Goal: Information Seeking & Learning: Learn about a topic

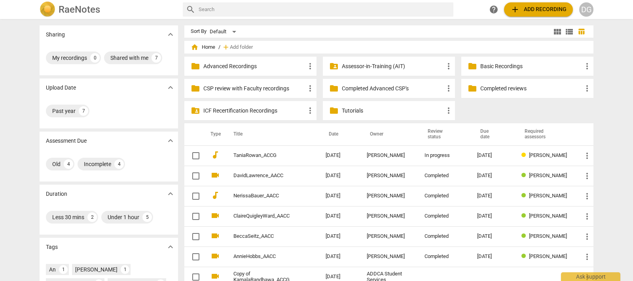
scroll to position [49, 0]
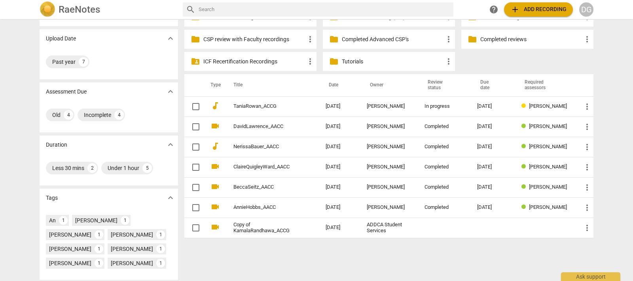
click at [499, 38] on p "Completed reviews" at bounding box center [531, 39] width 102 height 8
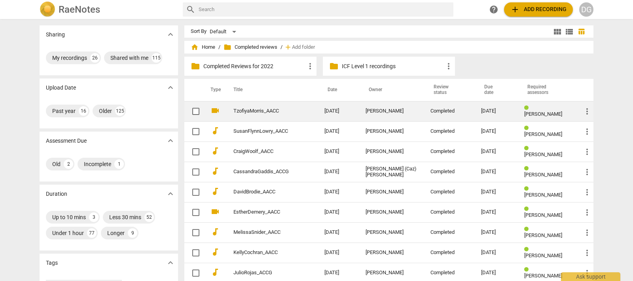
click at [256, 109] on link "TzofiyaMorris_AACC" at bounding box center [264, 111] width 63 height 6
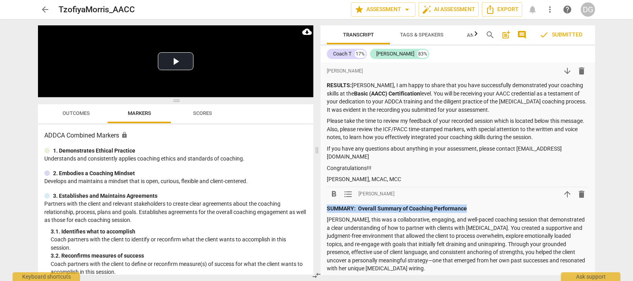
drag, startPoint x: 326, startPoint y: 198, endPoint x: 482, endPoint y: 200, distance: 155.5
click at [482, 204] on p "SUMMARY: Overall Summary of Coaching Performance" at bounding box center [458, 208] width 262 height 8
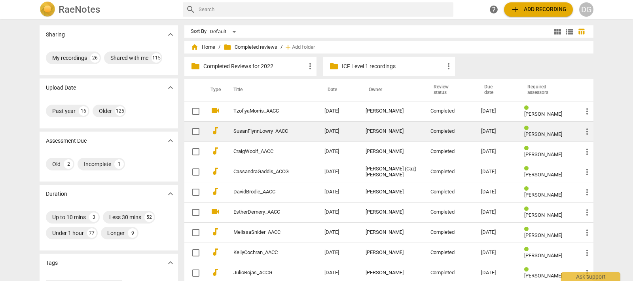
click at [246, 128] on link "SusanFlynnLowry_AACC" at bounding box center [264, 131] width 63 height 6
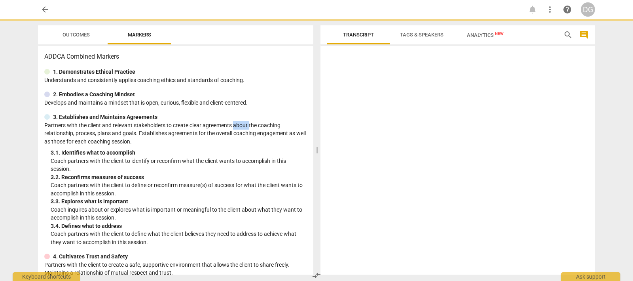
click at [246, 128] on p "Partners with the client and relevant stakeholders to create clear agreements a…" at bounding box center [175, 133] width 263 height 25
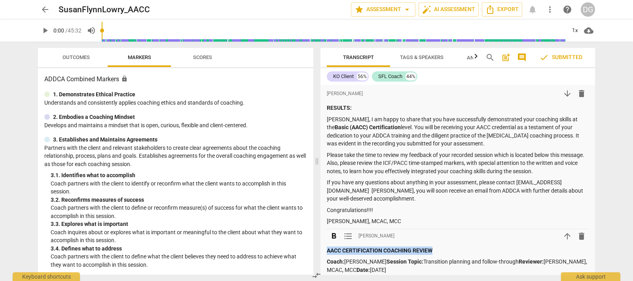
drag, startPoint x: 328, startPoint y: 249, endPoint x: 451, endPoint y: 249, distance: 123.1
click at [451, 249] on p "AACC CERTIFICATION COACHING REVIEW" at bounding box center [458, 250] width 262 height 8
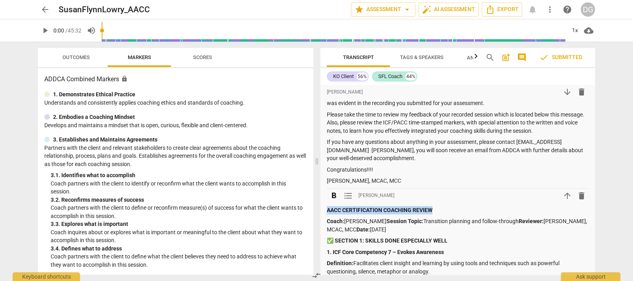
scroll to position [49, 0]
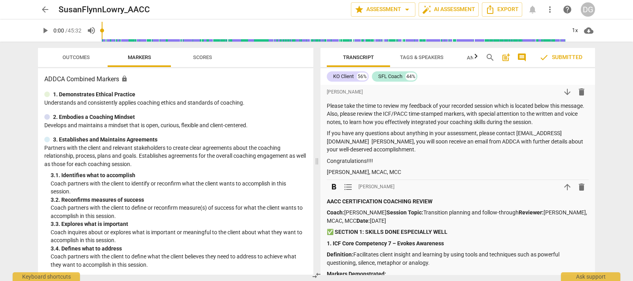
click at [415, 223] on p "Coach: [PERSON_NAME] Session Topic: Transition planning and follow-through Revi…" at bounding box center [458, 216] width 262 height 16
drag, startPoint x: 413, startPoint y: 223, endPoint x: 326, endPoint y: 201, distance: 89.4
copy div "AACC CERTIFICATION COACHING REVIEW Coach: [PERSON_NAME] Session Topic: Transiti…"
